Goal: Transaction & Acquisition: Purchase product/service

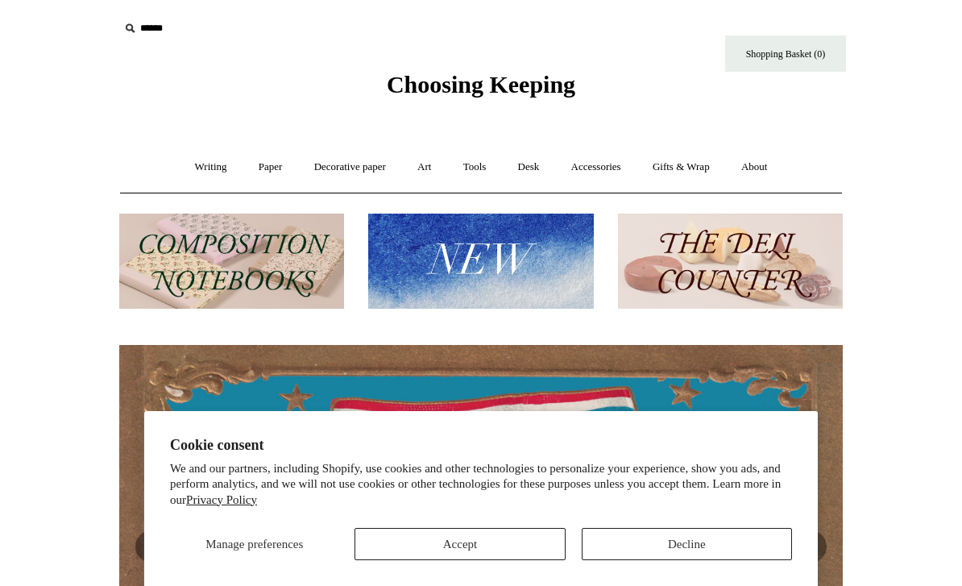
click at [442, 540] on button "Accept" at bounding box center [460, 544] width 210 height 32
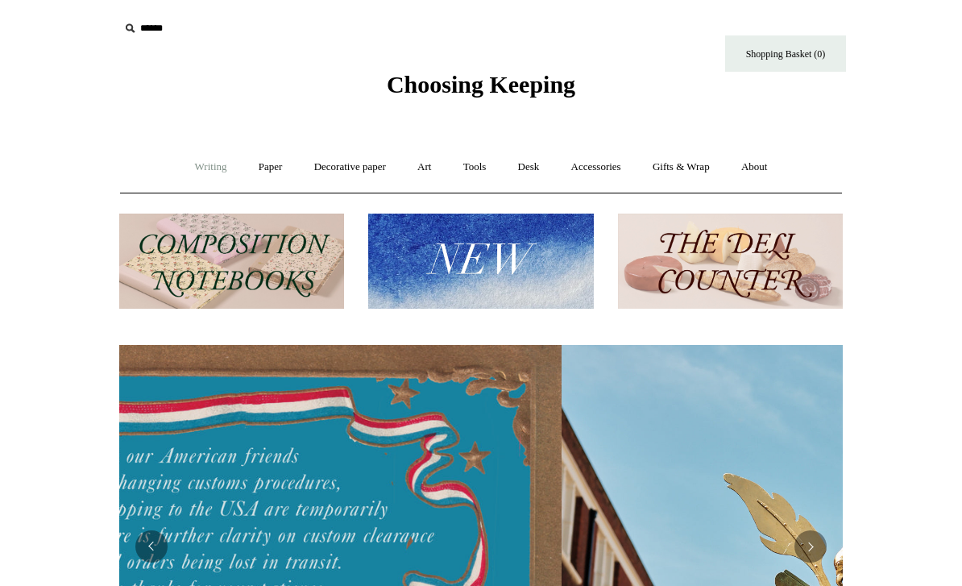
click at [209, 169] on link "Writing +" at bounding box center [210, 167] width 61 height 43
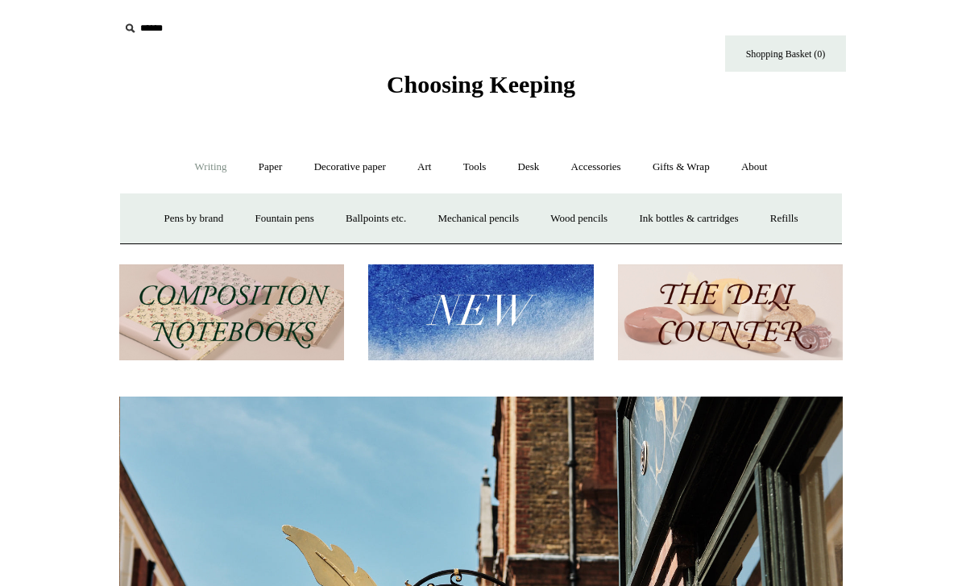
scroll to position [0, 724]
click at [384, 218] on link "Ballpoints etc. +" at bounding box center [375, 218] width 89 height 43
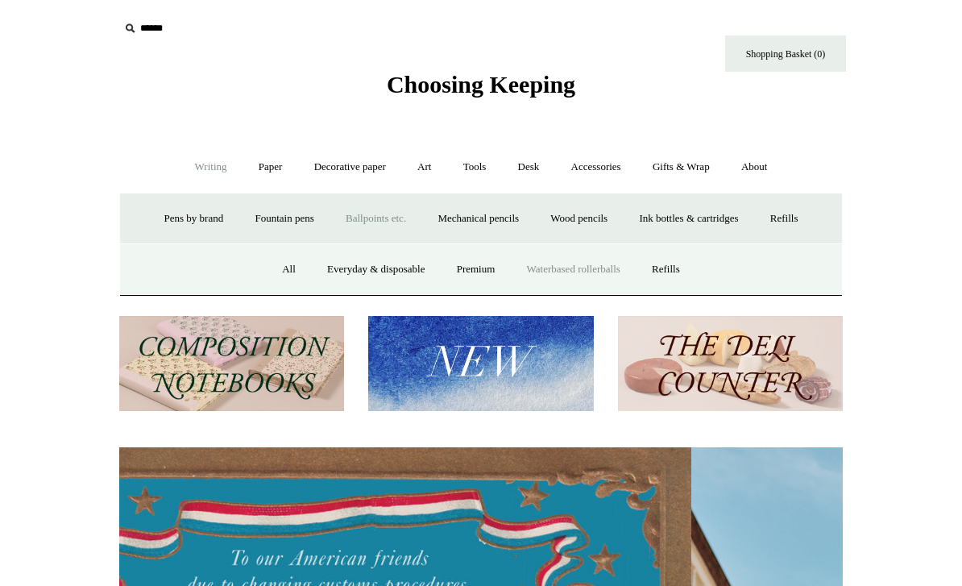
scroll to position [0, 0]
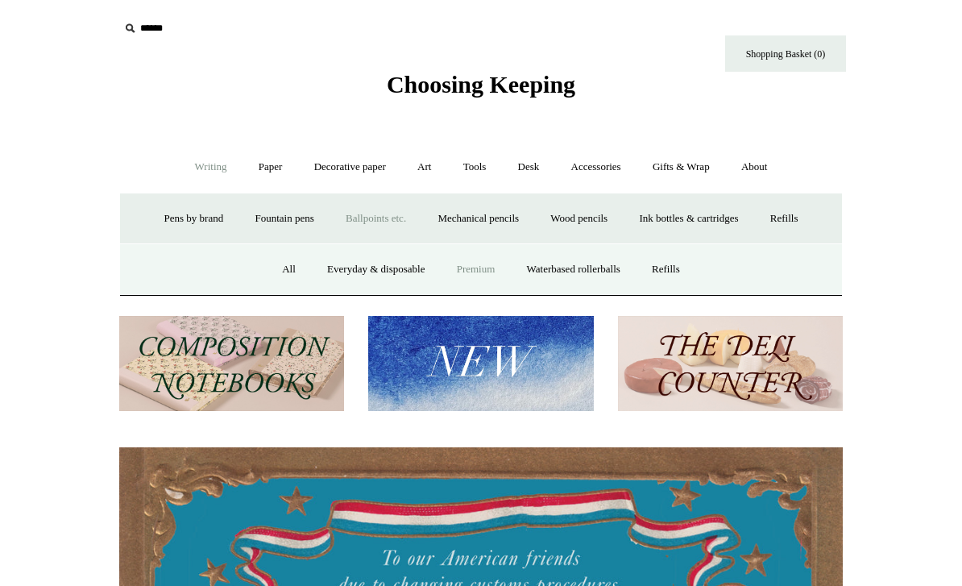
click at [477, 268] on link "Premium" at bounding box center [476, 269] width 68 height 43
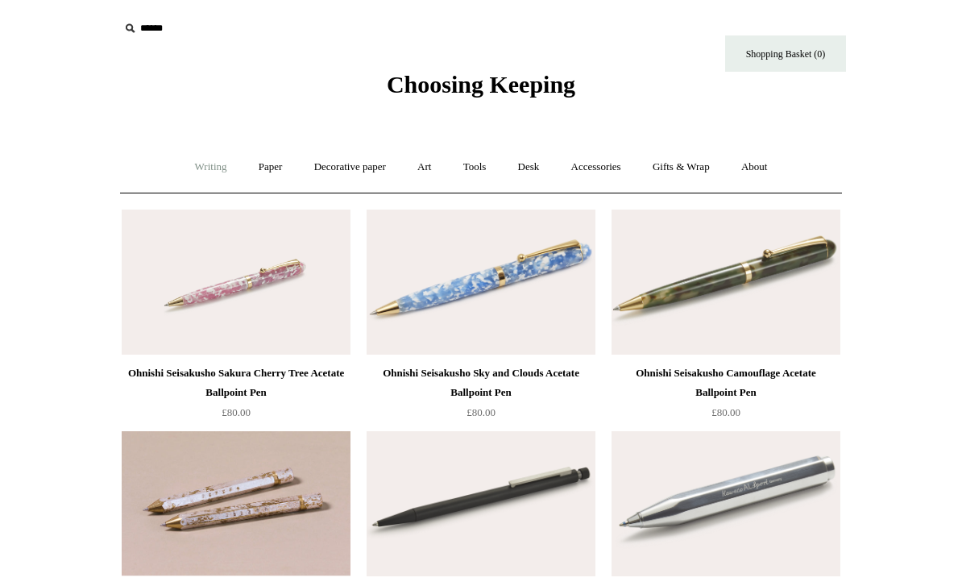
click at [197, 170] on link "Writing +" at bounding box center [210, 167] width 61 height 43
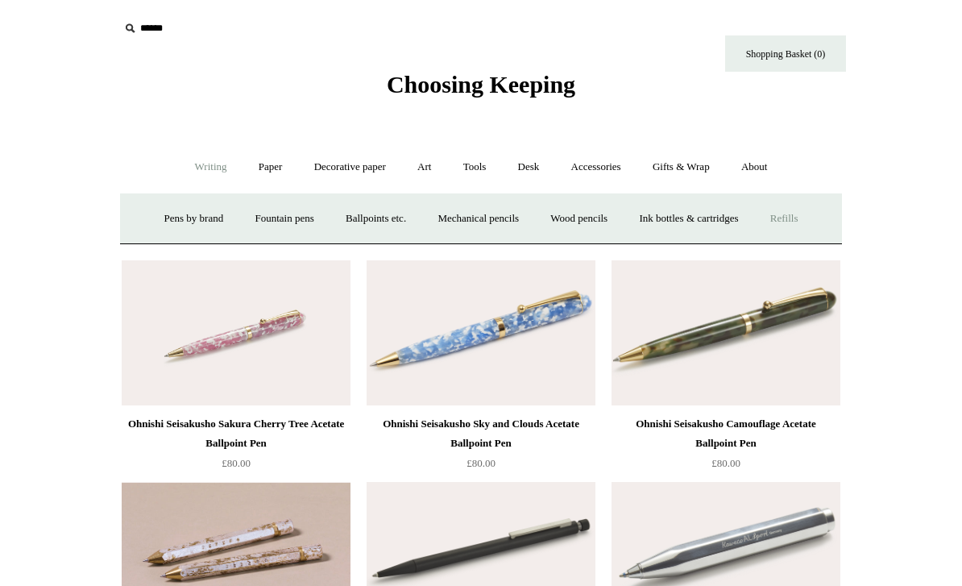
click at [801, 218] on link "Refills +" at bounding box center [784, 218] width 57 height 43
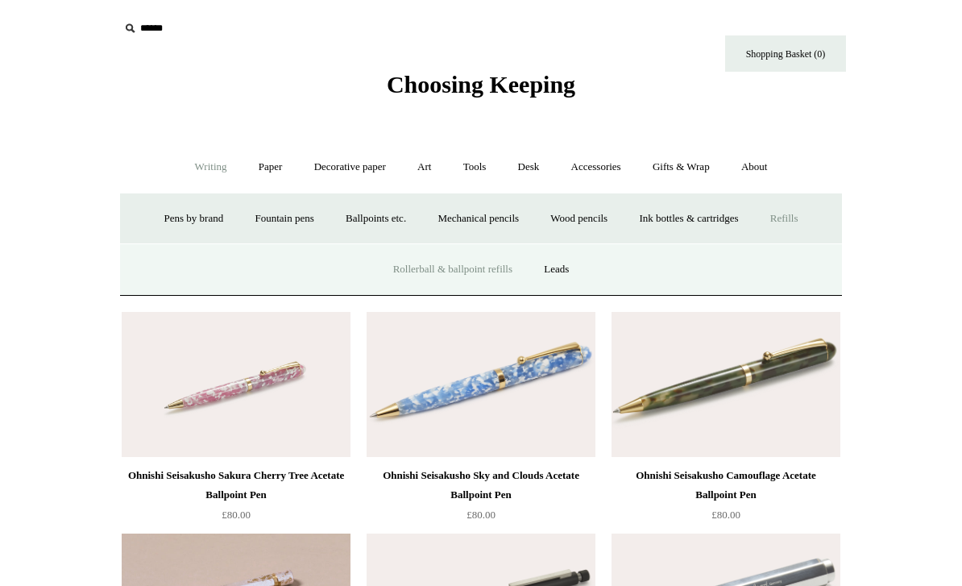
click at [415, 271] on link "Rollerball & ballpoint refills" at bounding box center [453, 269] width 148 height 43
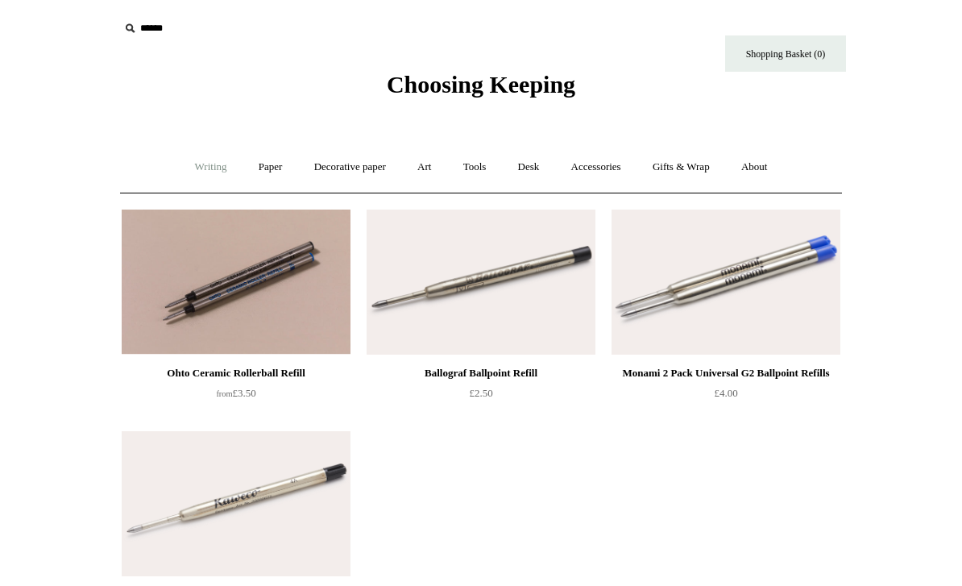
click at [209, 172] on link "Writing +" at bounding box center [210, 167] width 61 height 43
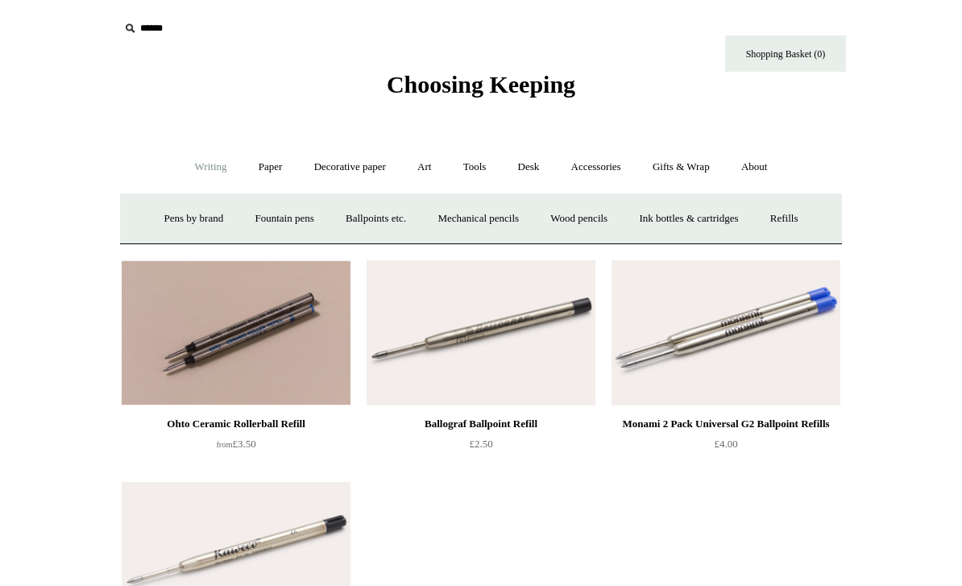
click at [134, 33] on icon at bounding box center [130, 28] width 18 height 18
click at [131, 28] on icon at bounding box center [130, 28] width 18 height 18
click at [245, 35] on input "text" at bounding box center [218, 29] width 198 height 30
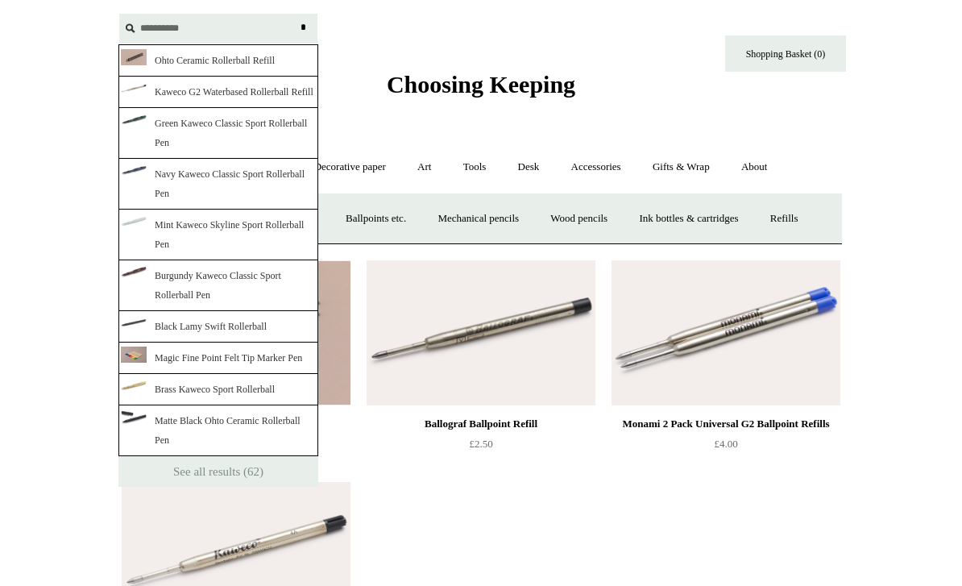
type input "**********"
click at [303, 27] on input "*" at bounding box center [303, 28] width 16 height 28
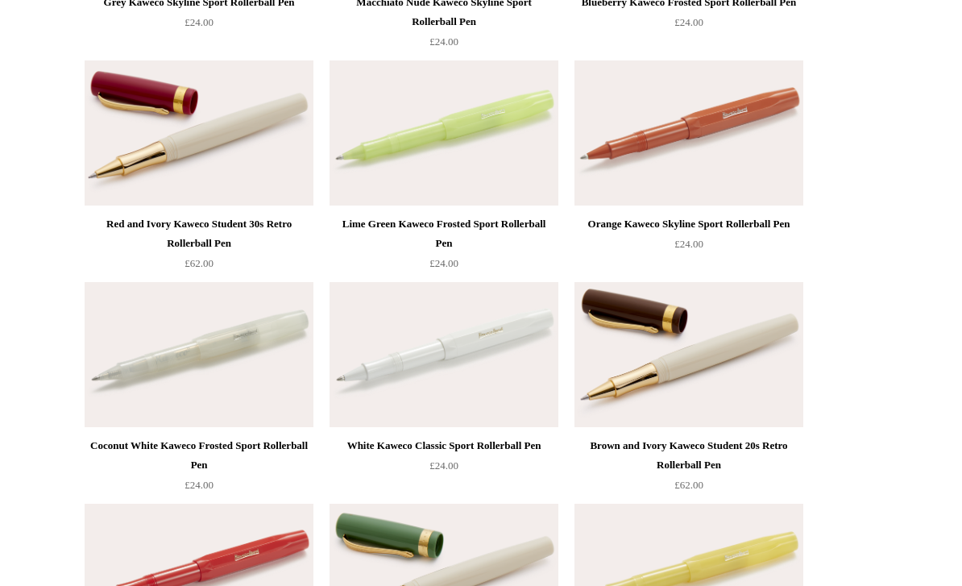
scroll to position [2428, 0]
